Goal: Find specific page/section: Locate a particular part of the current website

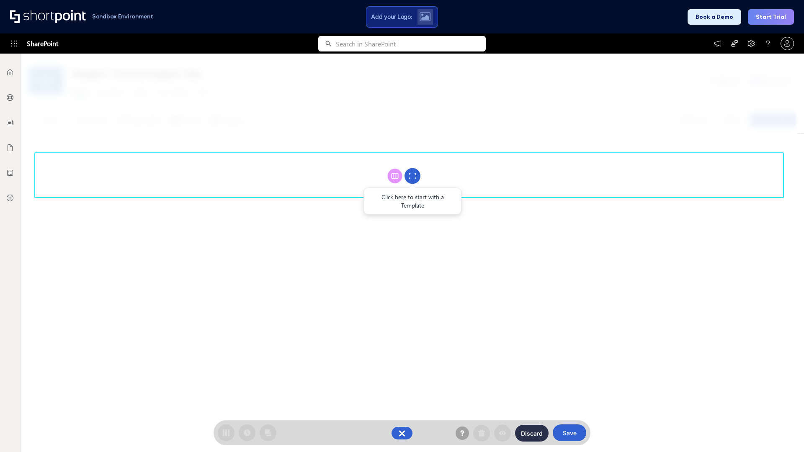
click at [413, 176] on circle at bounding box center [413, 176] width 16 height 16
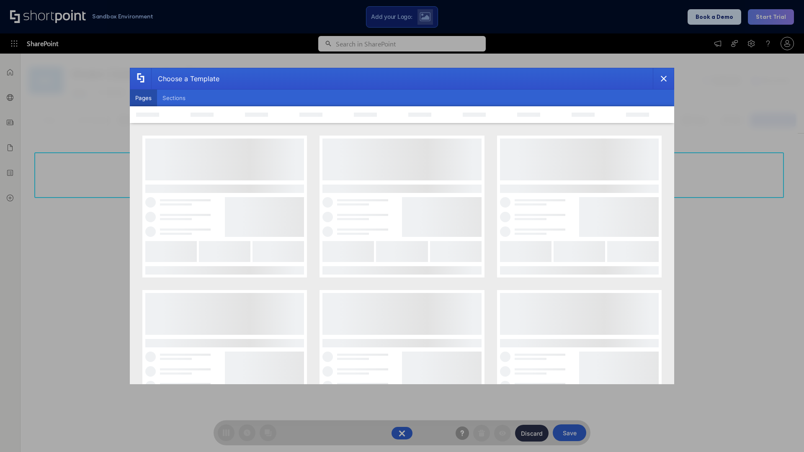
click at [143, 98] on button "Pages" at bounding box center [143, 98] width 27 height 17
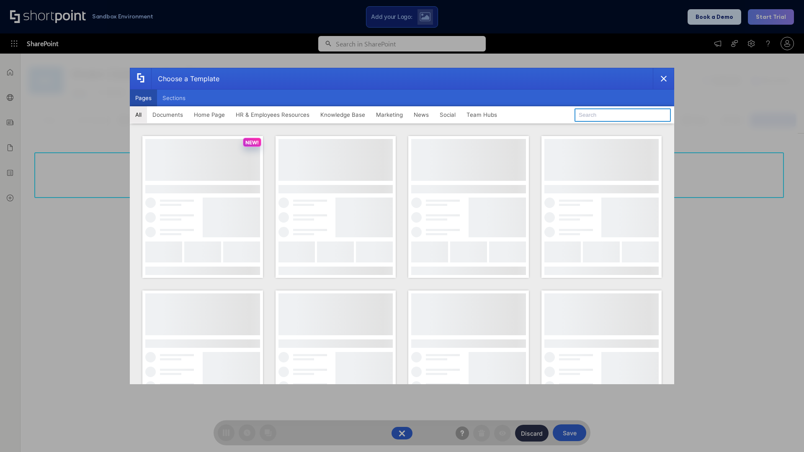
type input "Intranet Layout 1"
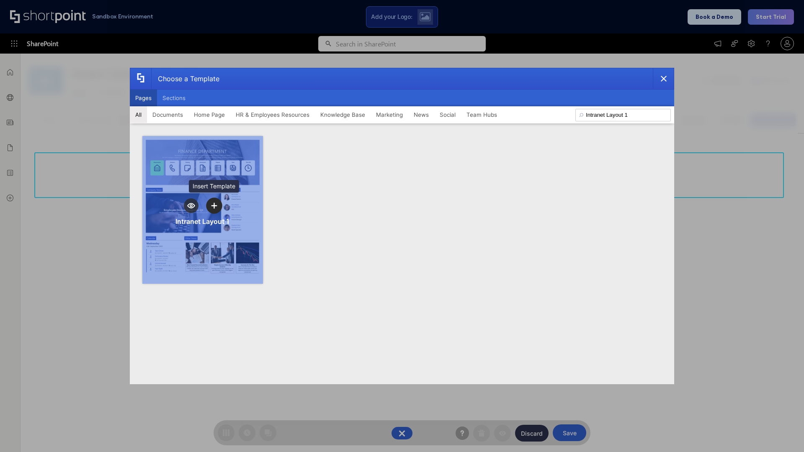
click at [214, 206] on icon "template selector" at bounding box center [214, 206] width 6 height 6
